Goal: Transaction & Acquisition: Obtain resource

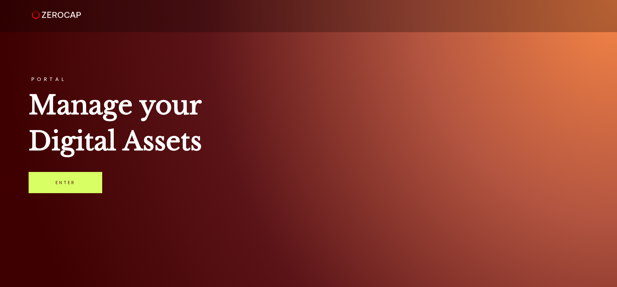
click at [57, 184] on link "Enter" at bounding box center [66, 182] width 74 height 21
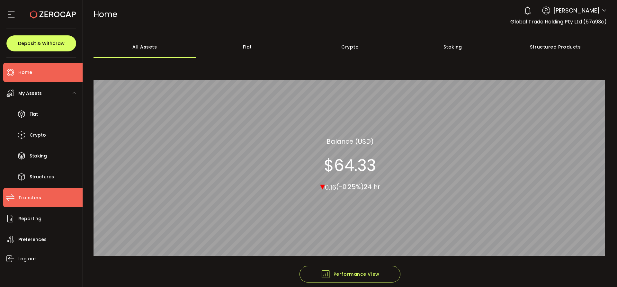
click at [33, 197] on span "Transfers" at bounding box center [29, 197] width 23 height 9
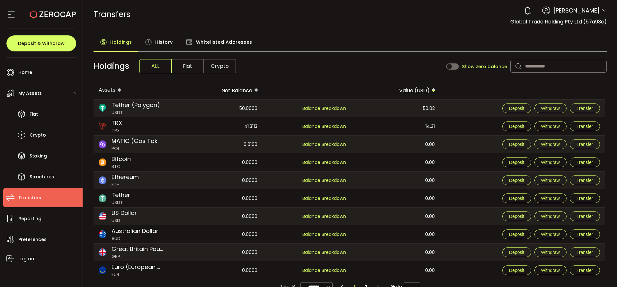
click at [161, 41] on span "History" at bounding box center [164, 42] width 18 height 13
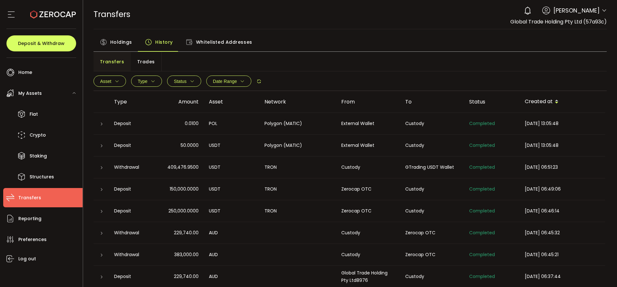
click at [103, 129] on td at bounding box center [101, 124] width 15 height 22
click at [102, 125] on icon at bounding box center [102, 124] width 4 height 4
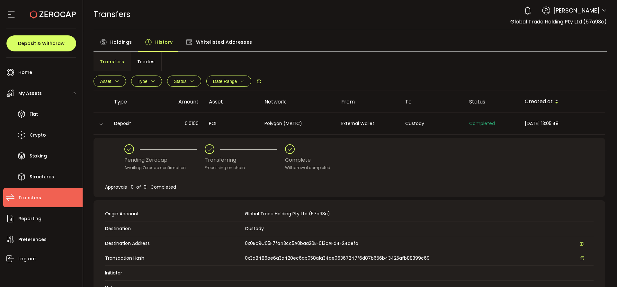
click at [101, 122] on icon at bounding box center [101, 124] width 4 height 4
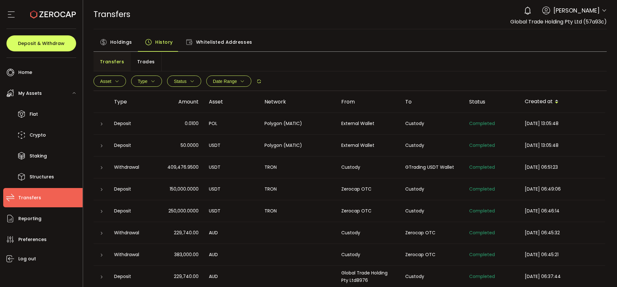
click at [97, 147] on div at bounding box center [101, 145] width 15 height 6
click at [102, 147] on icon at bounding box center [102, 146] width 4 height 4
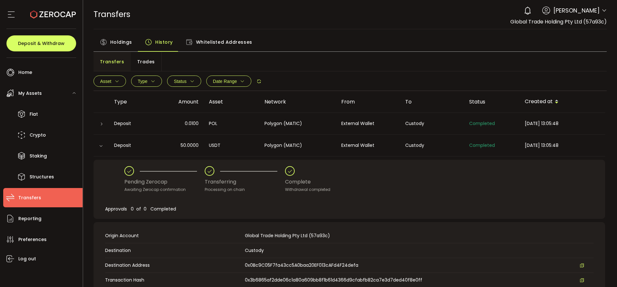
click at [102, 147] on icon at bounding box center [101, 146] width 4 height 4
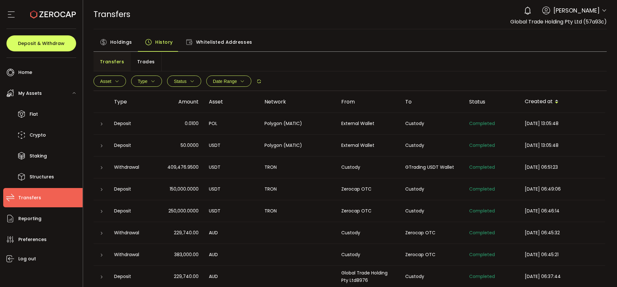
click at [101, 146] on icon at bounding box center [102, 146] width 4 height 4
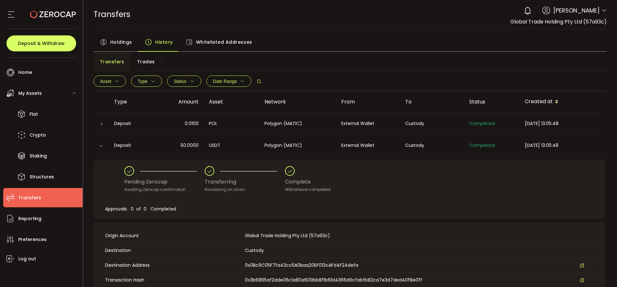
click at [101, 123] on icon at bounding box center [102, 124] width 4 height 4
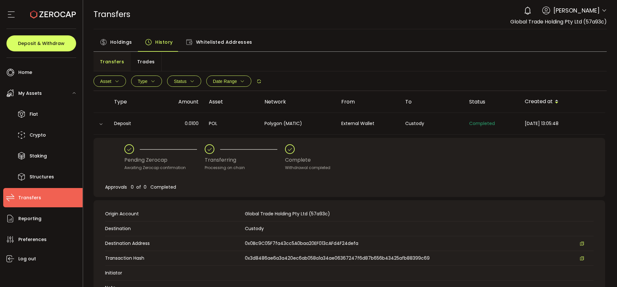
click at [101, 123] on icon at bounding box center [101, 124] width 4 height 4
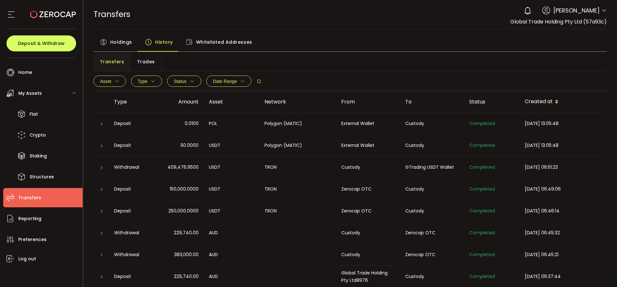
click at [102, 148] on icon at bounding box center [102, 146] width 4 height 4
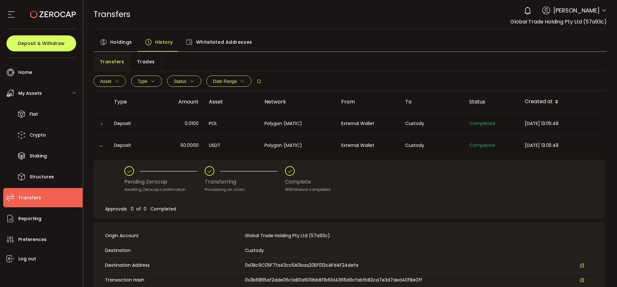
click at [103, 124] on icon at bounding box center [102, 124] width 4 height 4
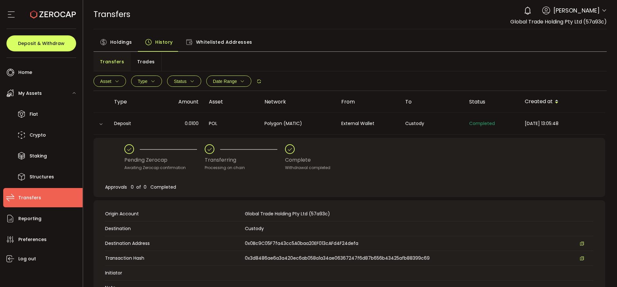
click at [100, 123] on icon at bounding box center [101, 124] width 4 height 4
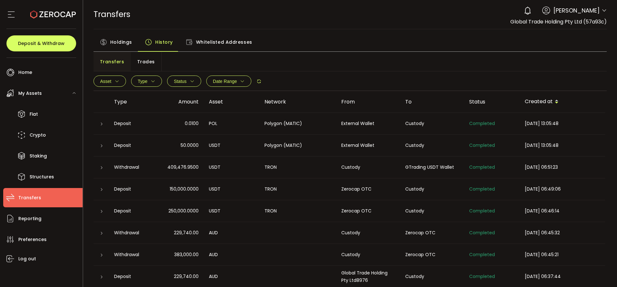
click at [100, 148] on icon at bounding box center [102, 146] width 4 height 4
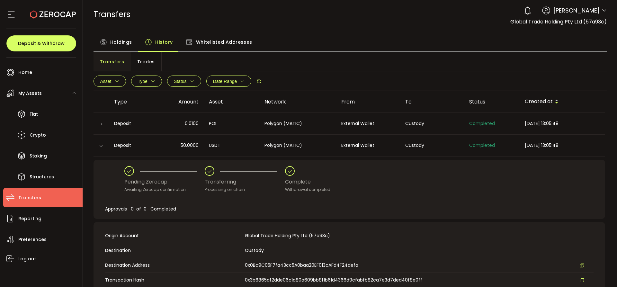
click at [100, 147] on icon at bounding box center [101, 146] width 4 height 4
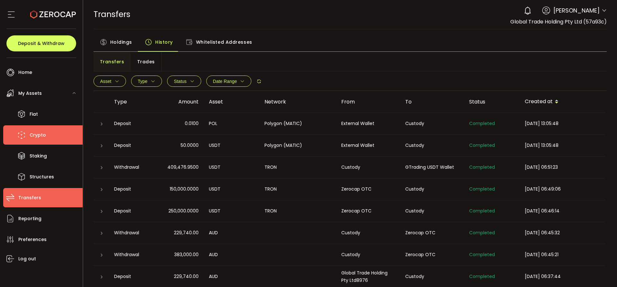
click at [36, 133] on span "Crypto" at bounding box center [38, 134] width 16 height 9
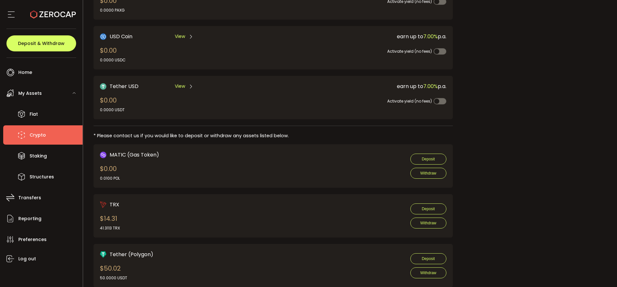
scroll to position [245, 0]
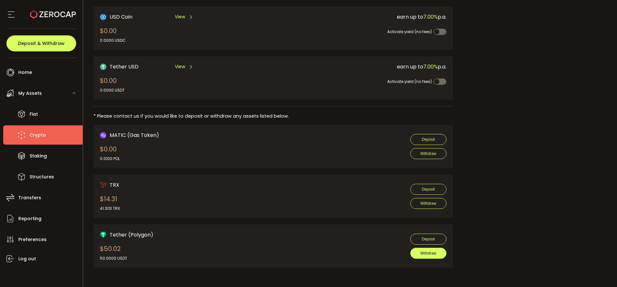
click at [432, 250] on button "Withdraw" at bounding box center [428, 253] width 36 height 11
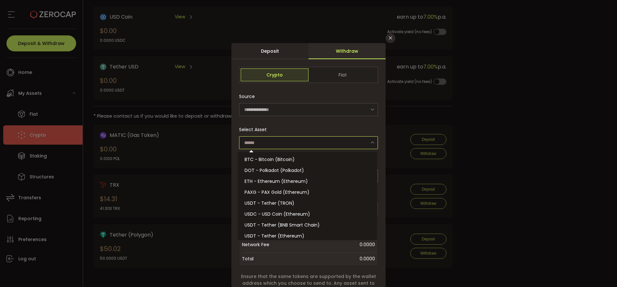
click at [286, 137] on input "dialog" at bounding box center [308, 142] width 139 height 13
click at [289, 207] on li "USDT - Tether (TRON)" at bounding box center [308, 203] width 141 height 11
type input "**********"
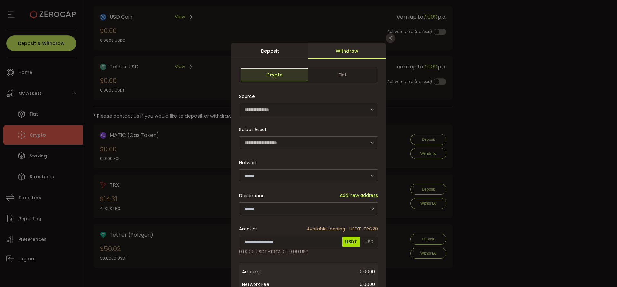
type input "****"
click at [278, 208] on input "dialog" at bounding box center [308, 208] width 139 height 13
click at [389, 39] on icon "Close" at bounding box center [390, 37] width 5 height 5
